Goal: Information Seeking & Learning: Compare options

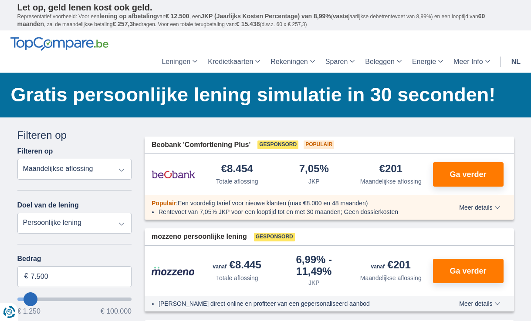
select select "overdrafts"
type input "2.000"
type input "2500"
select select "24"
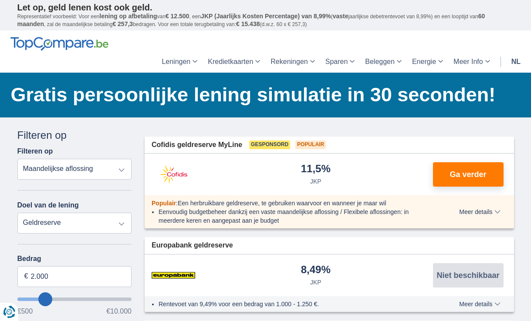
click at [296, 39] on header "Leningen Persoonlijke lening Hypothecaire lening Autolening Renovatielening Kre…" at bounding box center [265, 51] width 531 height 42
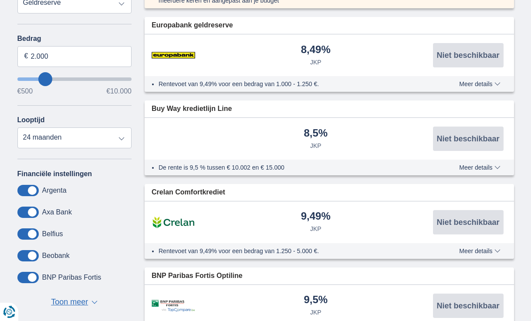
scroll to position [221, 0]
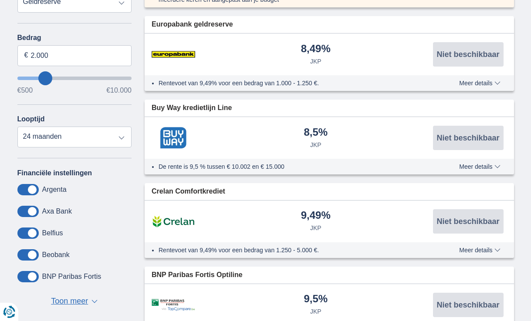
click at [51, 255] on label "Beobank" at bounding box center [55, 255] width 27 height 8
click at [48, 255] on label "Beobank" at bounding box center [55, 255] width 27 height 8
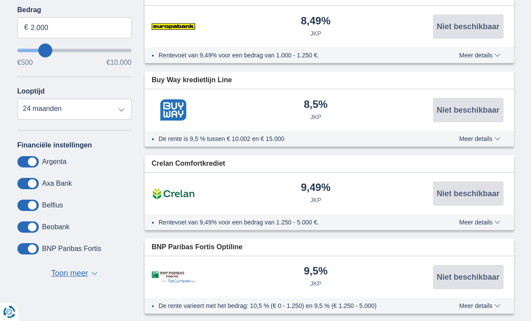
scroll to position [253, 0]
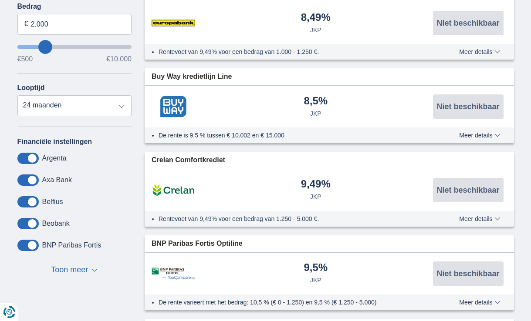
click at [96, 270] on span "▼" at bounding box center [94, 270] width 6 height 3
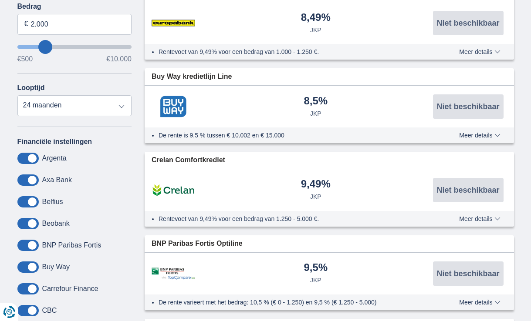
click at [45, 267] on label "Buy Way" at bounding box center [55, 267] width 27 height 8
click at [24, 268] on span at bounding box center [27, 267] width 21 height 11
click at [0, 0] on input "checkbox" at bounding box center [0, 0] width 0 height 0
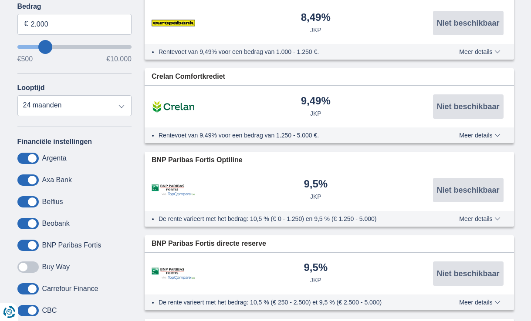
click at [24, 268] on span at bounding box center [27, 267] width 21 height 11
click at [0, 0] on input "checkbox" at bounding box center [0, 0] width 0 height 0
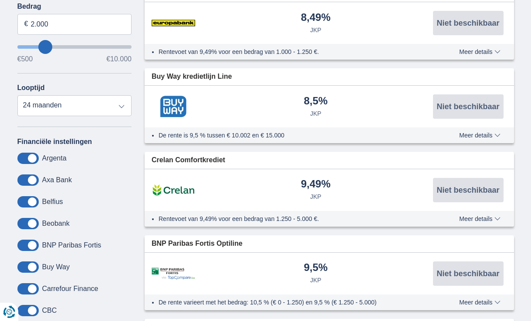
click at [479, 134] on span "Meer details" at bounding box center [479, 135] width 41 height 6
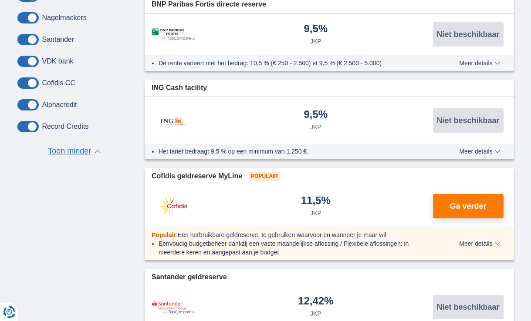
scroll to position [786, 0]
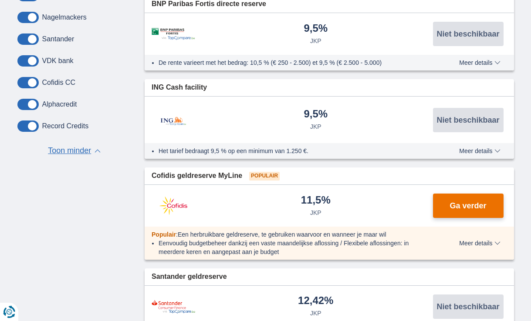
click at [467, 202] on span "Ga verder" at bounding box center [467, 206] width 37 height 8
